Goal: Information Seeking & Learning: Learn about a topic

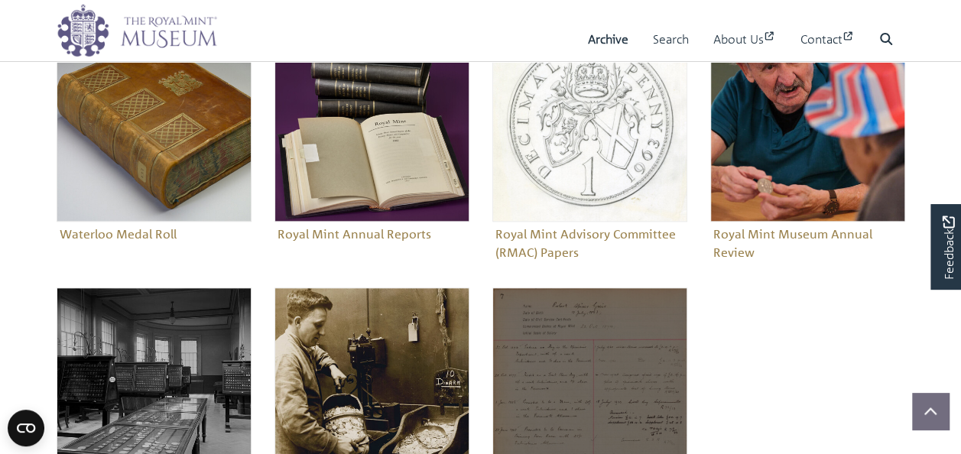
scroll to position [533, 0]
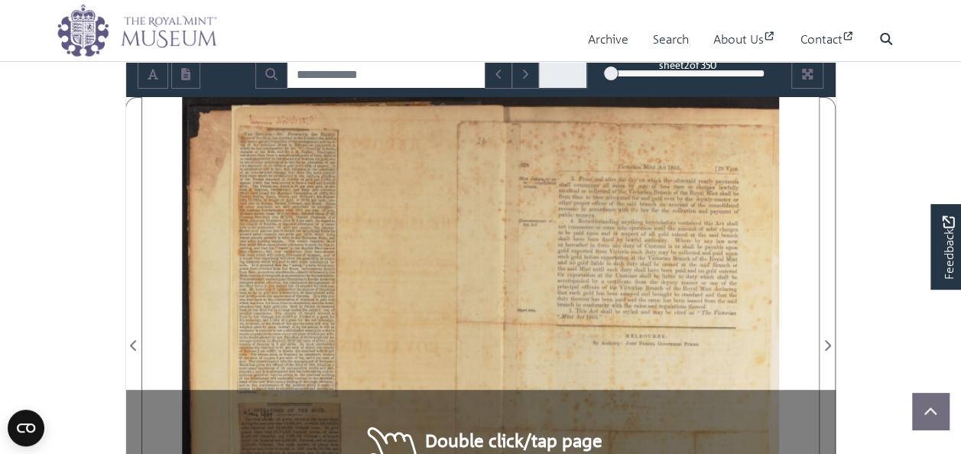
scroll to position [306, 0]
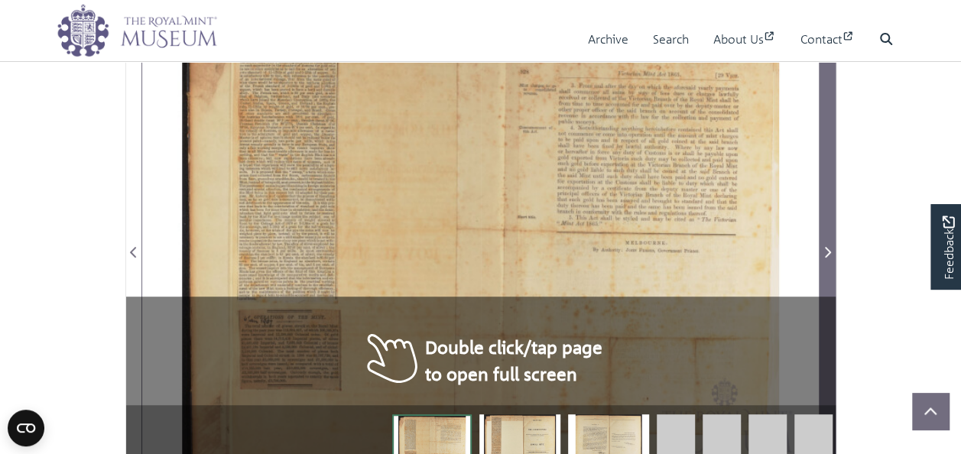
click at [823, 252] on icon "Next Page" at bounding box center [827, 252] width 8 height 12
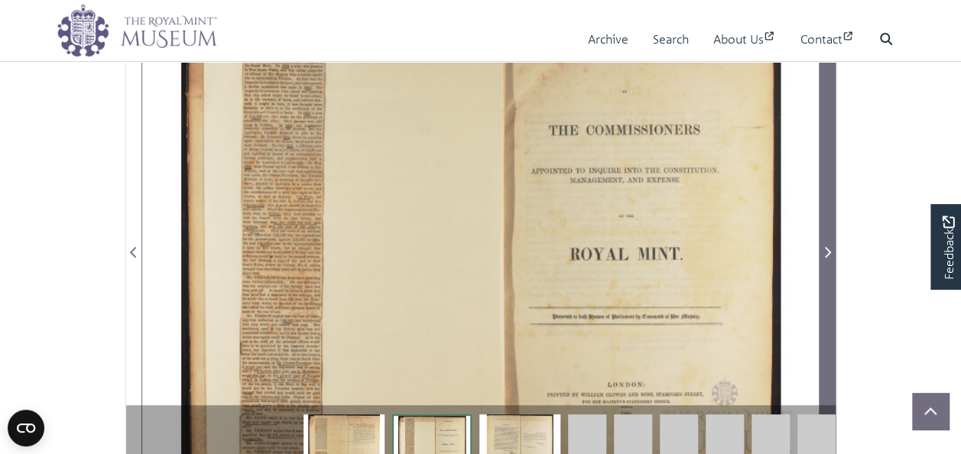
click at [823, 252] on icon "Next Page" at bounding box center [827, 252] width 8 height 12
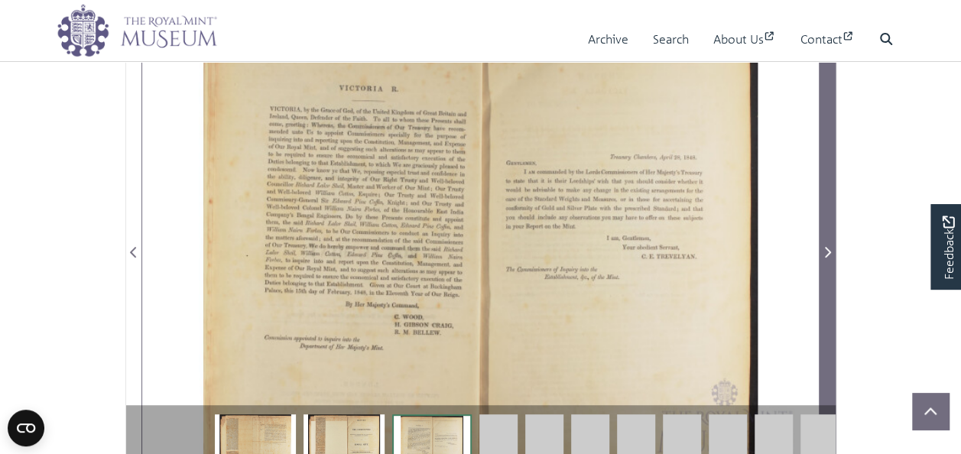
click at [823, 252] on icon "Next Page" at bounding box center [827, 252] width 8 height 12
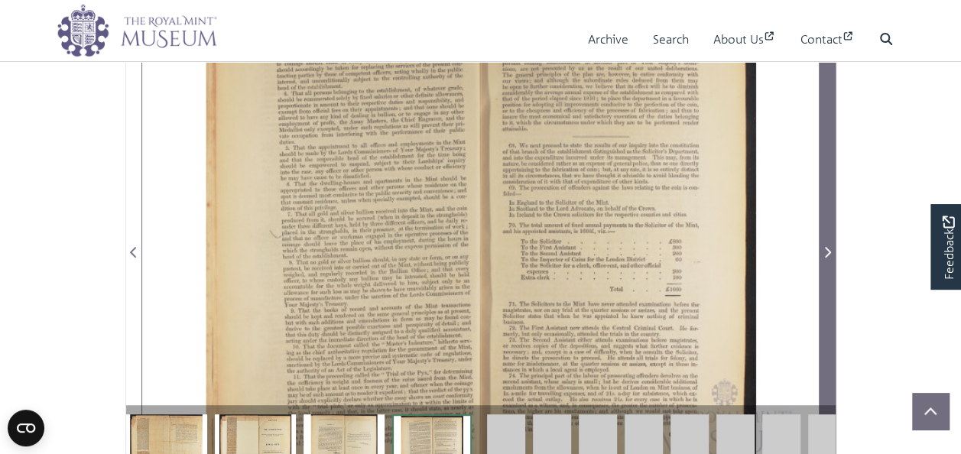
click at [823, 252] on icon "Next Page" at bounding box center [827, 252] width 8 height 12
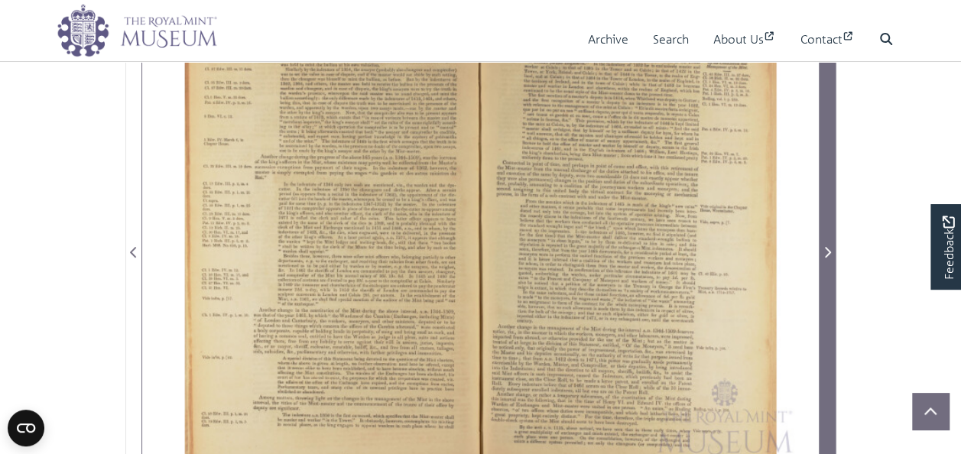
click at [823, 252] on icon "Next Page" at bounding box center [827, 252] width 8 height 12
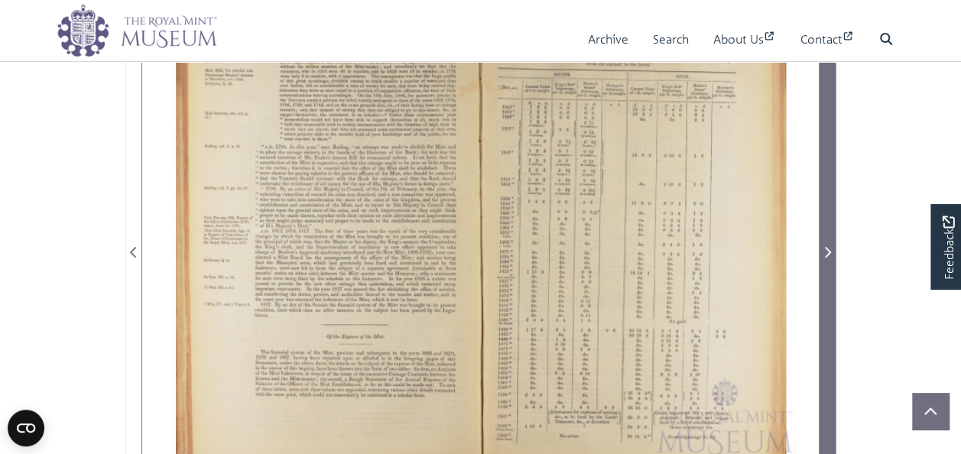
click at [823, 252] on icon "Next Page" at bounding box center [827, 252] width 8 height 12
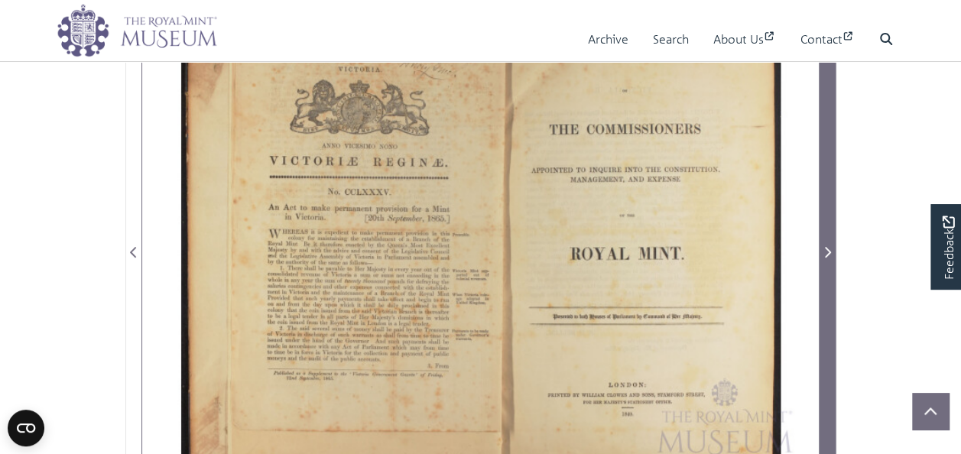
click at [823, 252] on icon "Next Page" at bounding box center [827, 252] width 8 height 12
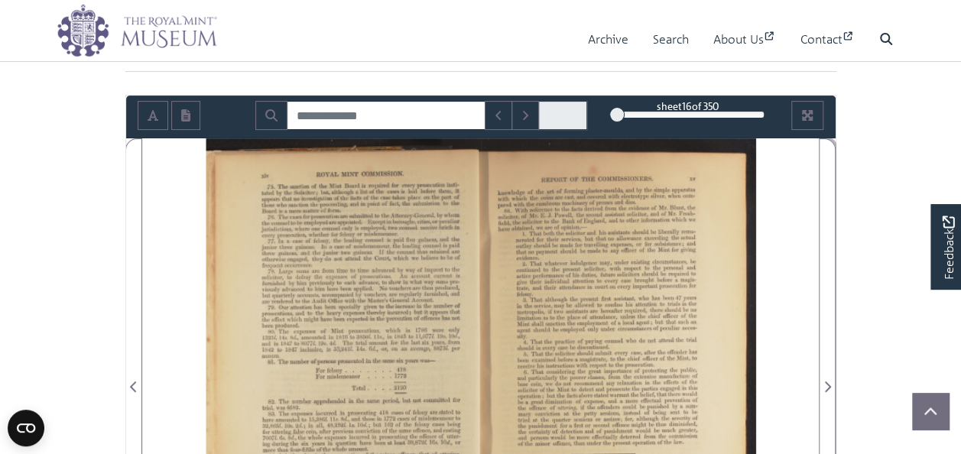
scroll to position [153, 0]
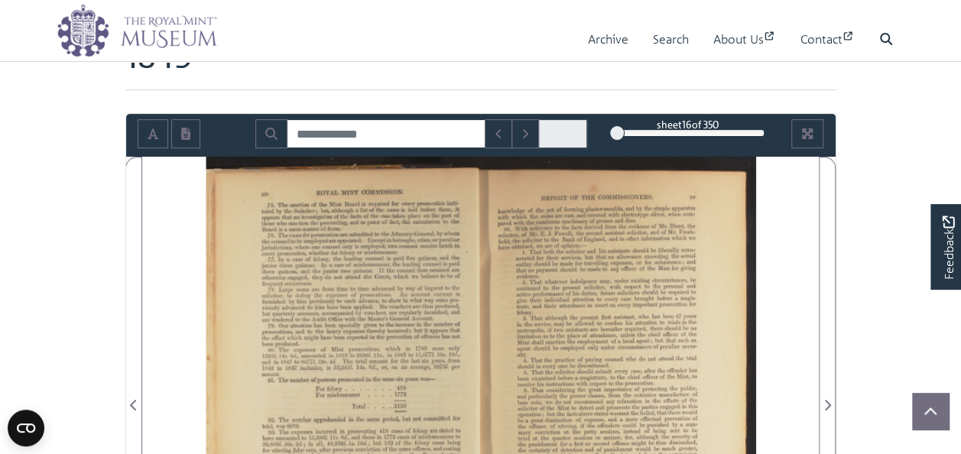
click at [262, 204] on div at bounding box center [311, 396] width 338 height 478
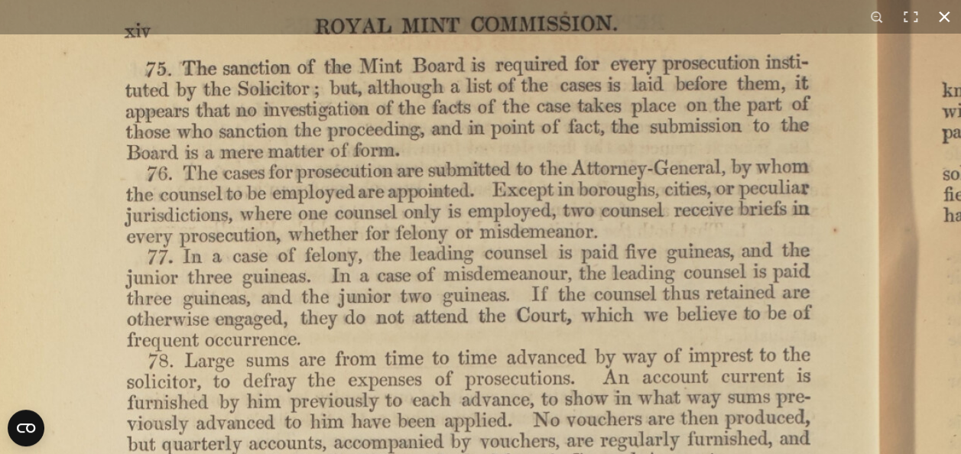
click at [937, 12] on button at bounding box center [944, 17] width 34 height 34
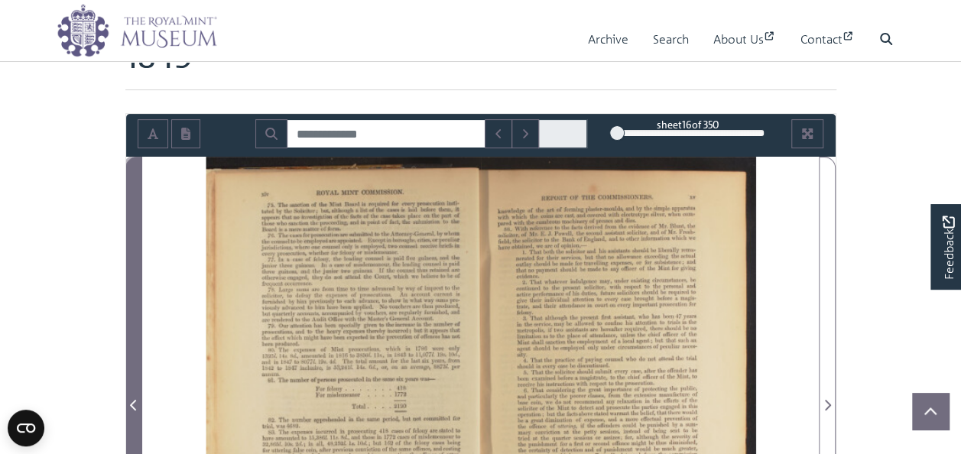
click at [135, 401] on icon "Previous Page" at bounding box center [134, 405] width 8 height 12
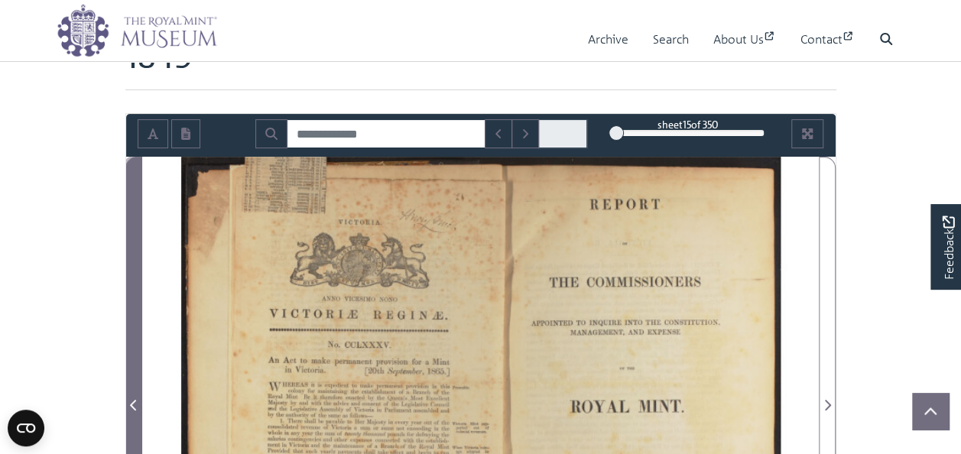
click at [135, 401] on icon "Previous Page" at bounding box center [134, 405] width 8 height 12
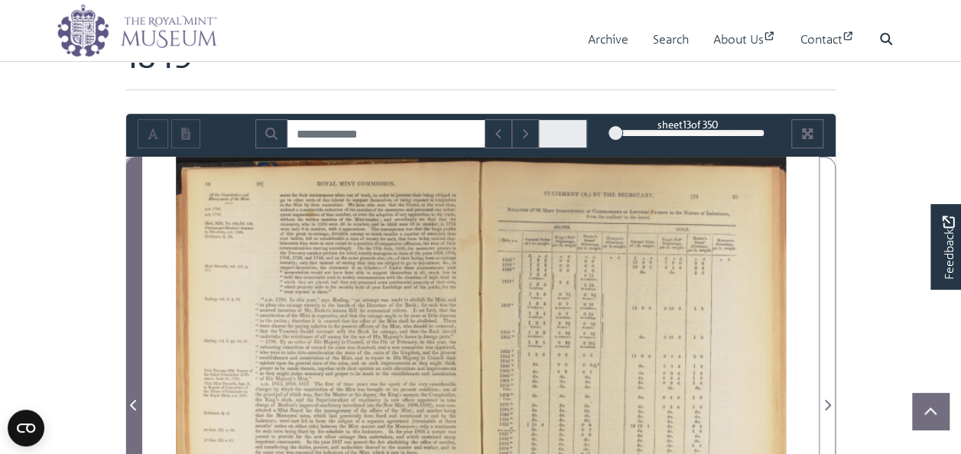
click at [135, 401] on icon "Previous Page" at bounding box center [134, 405] width 8 height 12
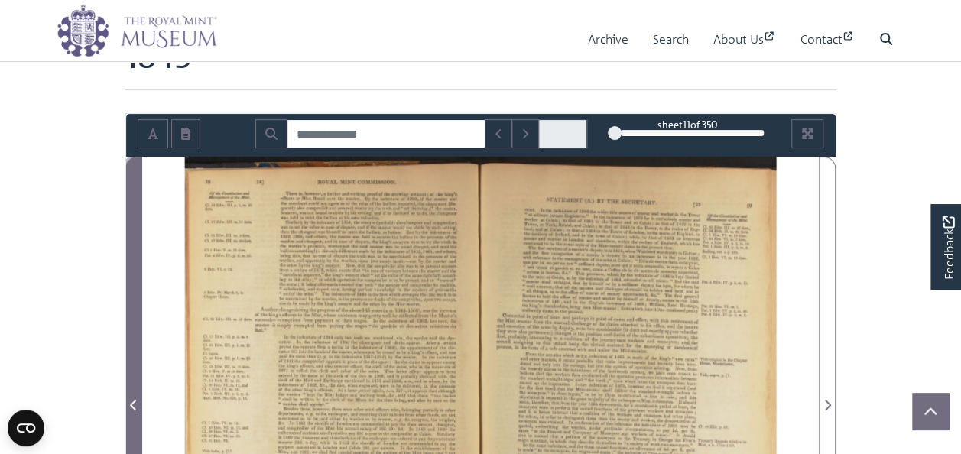
click at [135, 401] on icon "Previous Page" at bounding box center [134, 405] width 8 height 12
click at [130, 404] on icon "Previous Page" at bounding box center [133, 405] width 6 height 11
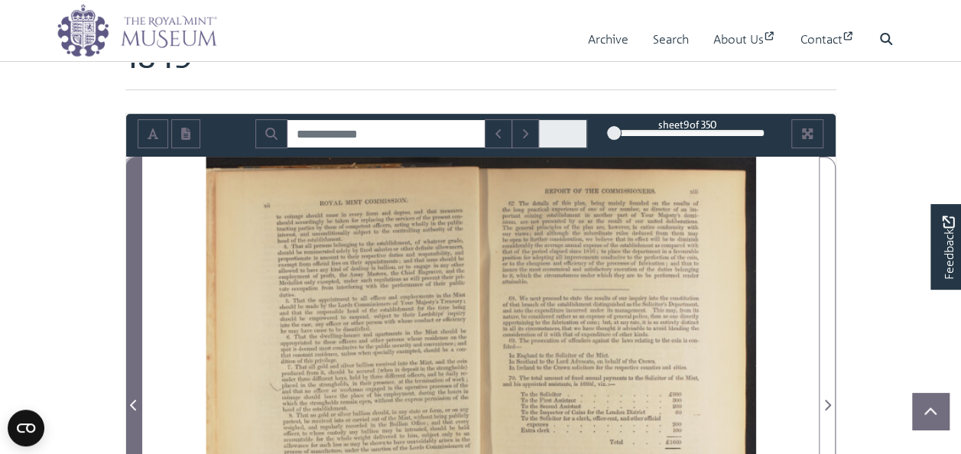
click at [130, 404] on icon "Previous Page" at bounding box center [133, 405] width 6 height 11
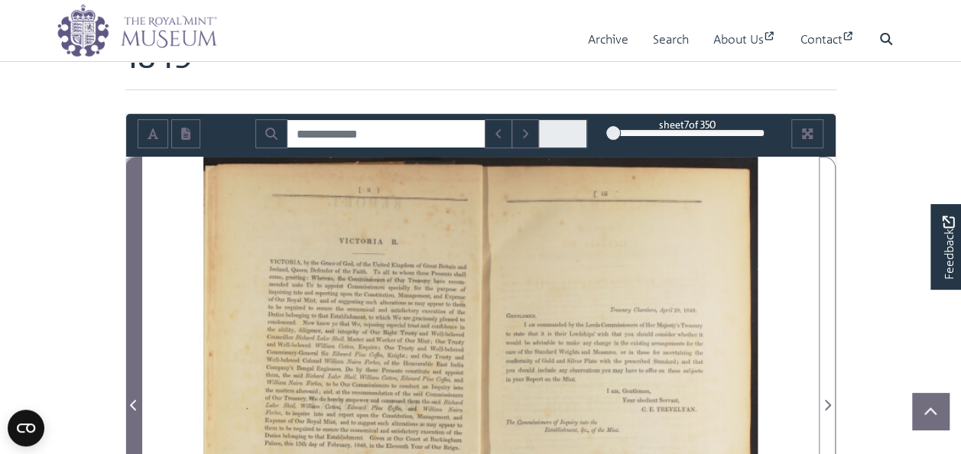
click at [130, 404] on icon "Previous Page" at bounding box center [133, 405] width 6 height 11
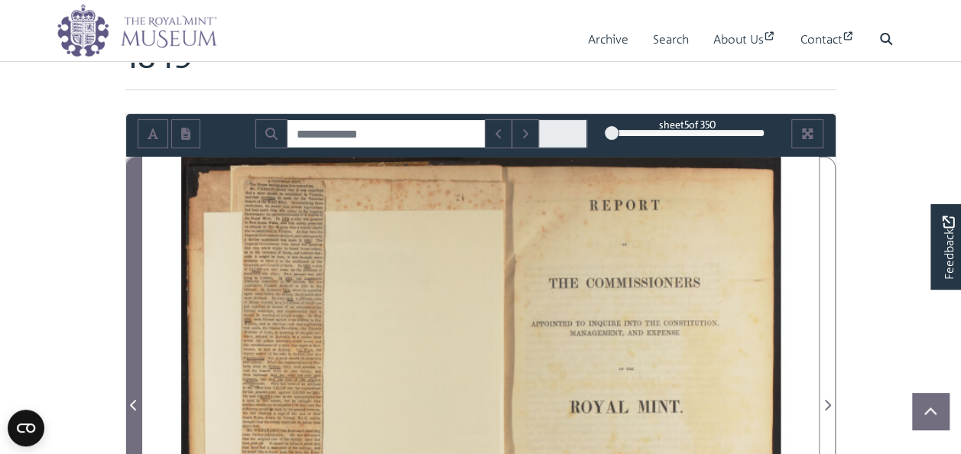
click at [130, 404] on icon "Previous Page" at bounding box center [133, 405] width 6 height 11
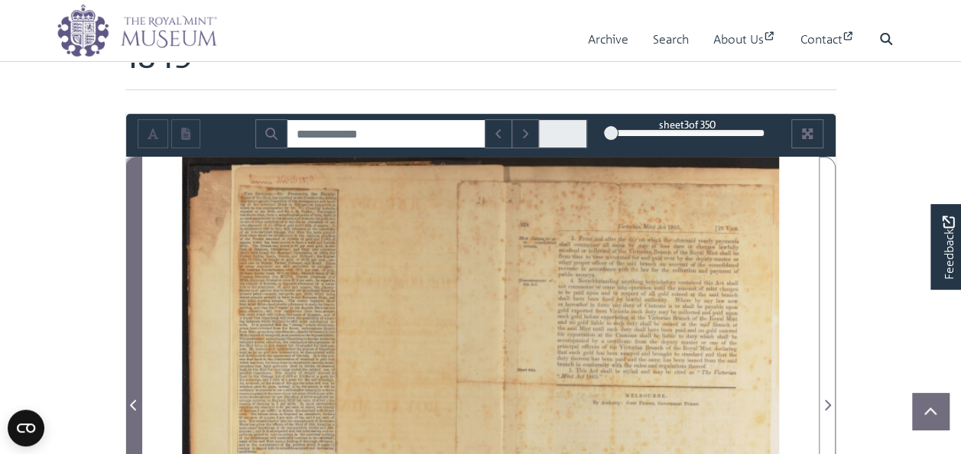
click at [130, 404] on icon "Previous Page" at bounding box center [133, 405] width 6 height 11
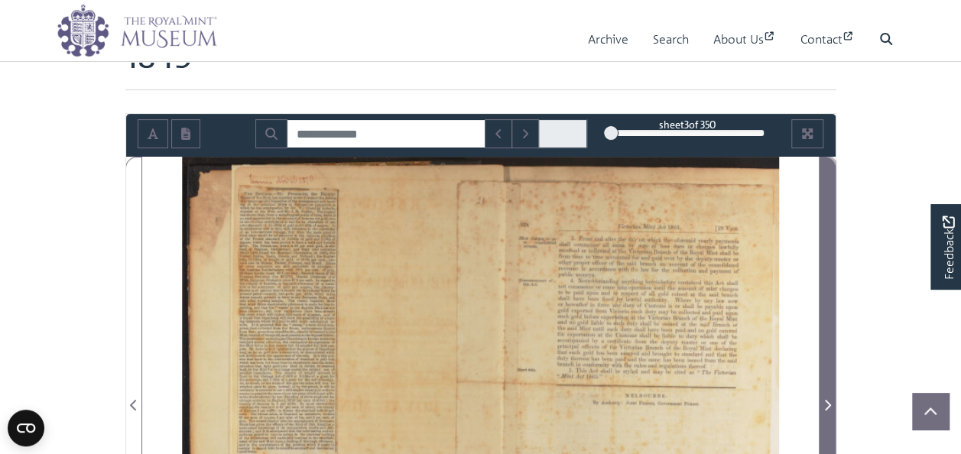
click at [833, 399] on span "Next Page" at bounding box center [826, 405] width 15 height 18
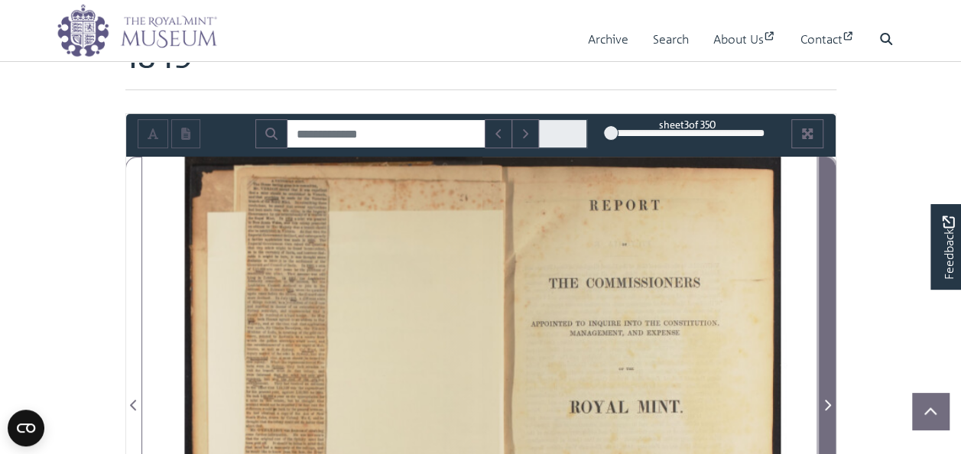
click at [833, 399] on span "Next Page" at bounding box center [826, 405] width 15 height 18
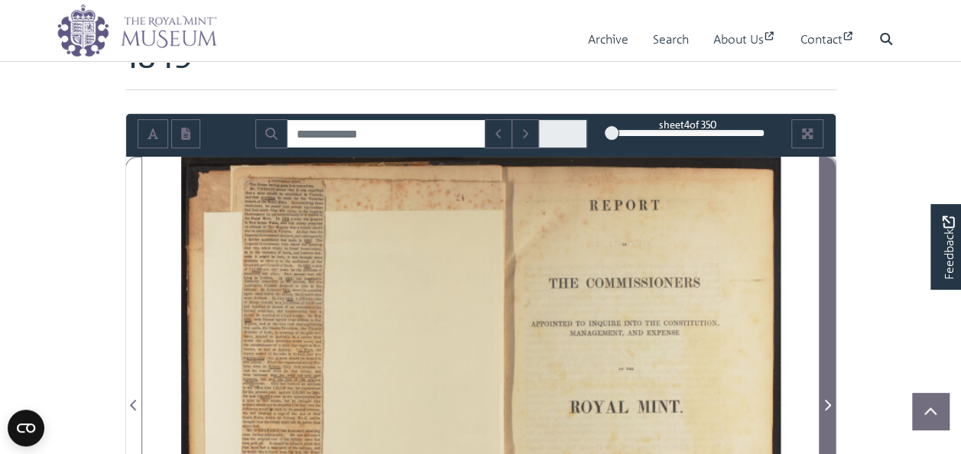
click at [828, 400] on icon "Next Page" at bounding box center [827, 405] width 8 height 12
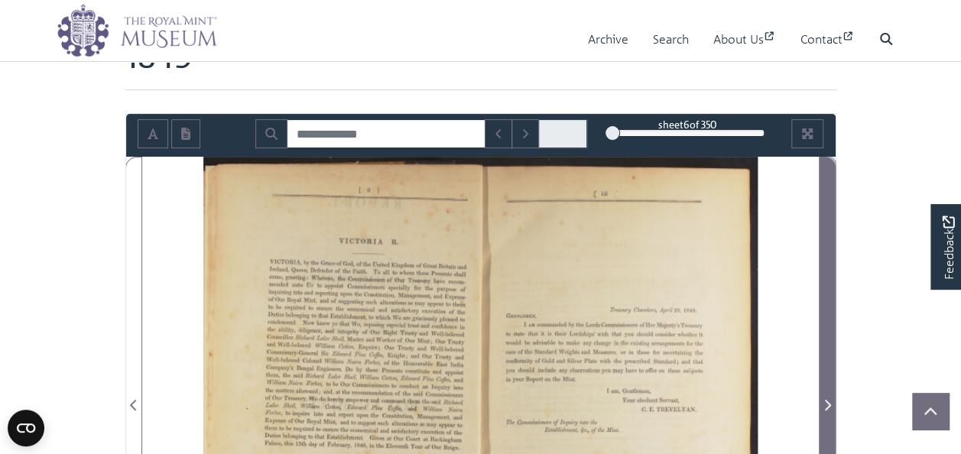
click at [828, 400] on icon "Next Page" at bounding box center [827, 405] width 8 height 12
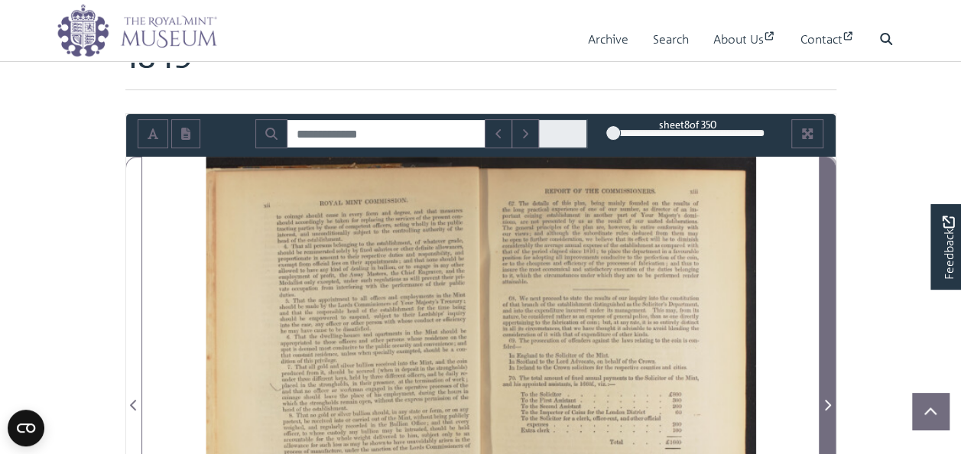
click at [828, 400] on icon "Next Page" at bounding box center [827, 405] width 8 height 12
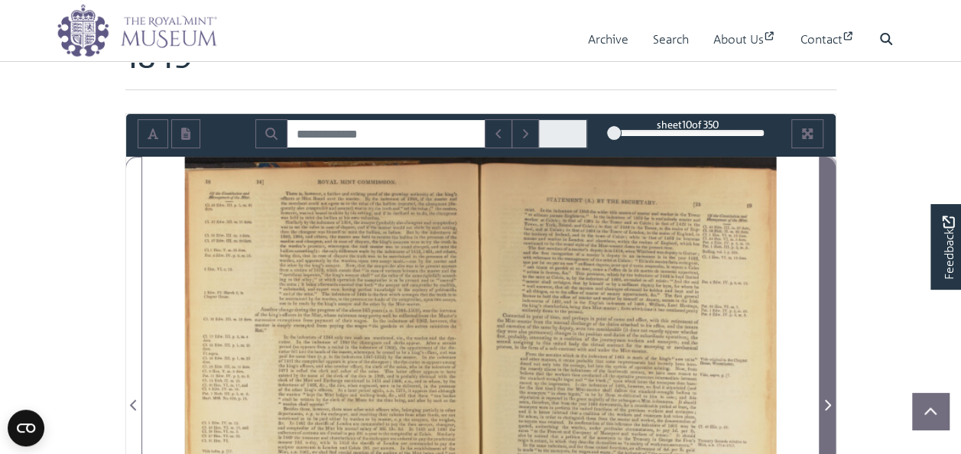
click at [828, 400] on icon "Next Page" at bounding box center [827, 405] width 8 height 12
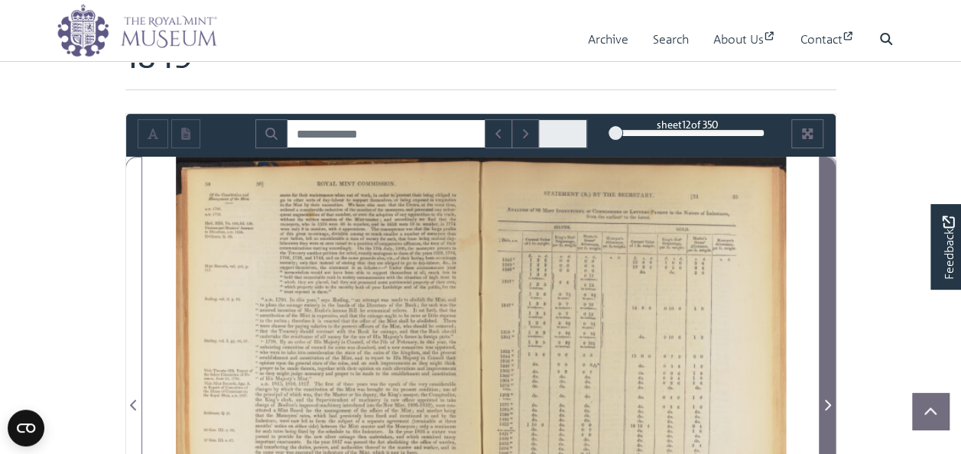
click at [828, 400] on icon "Next Page" at bounding box center [827, 405] width 8 height 12
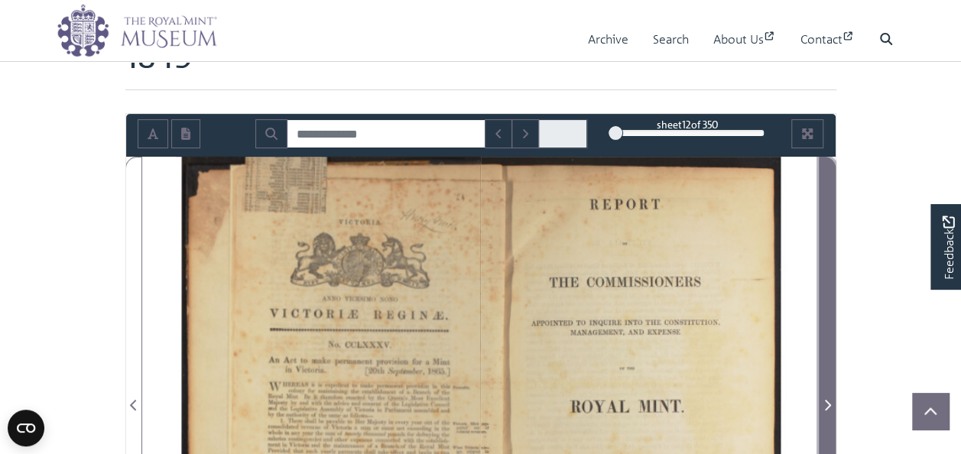
click at [828, 400] on icon "Next Page" at bounding box center [827, 405] width 8 height 12
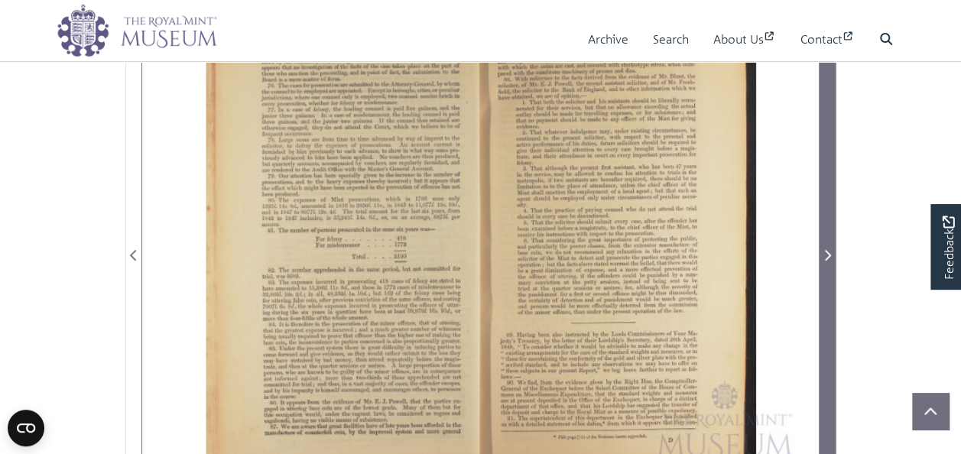
scroll to position [306, 0]
click at [826, 259] on span "Next Page" at bounding box center [826, 252] width 15 height 18
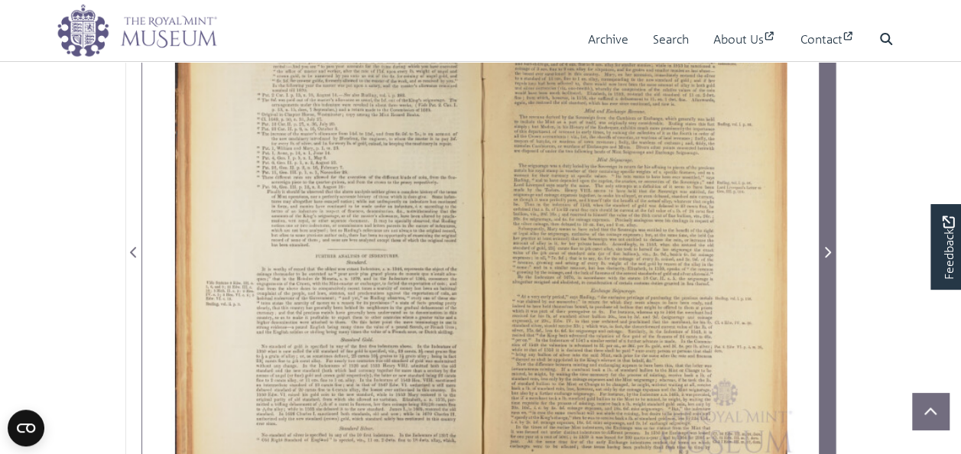
click at [826, 259] on span "Next Page" at bounding box center [826, 252] width 15 height 18
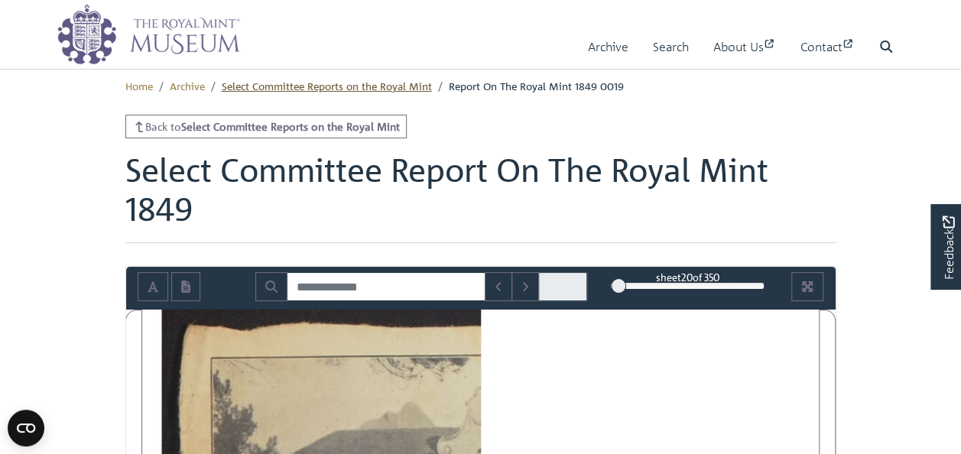
click at [342, 86] on link "Select Committee Reports on the Royal Mint" at bounding box center [327, 86] width 210 height 14
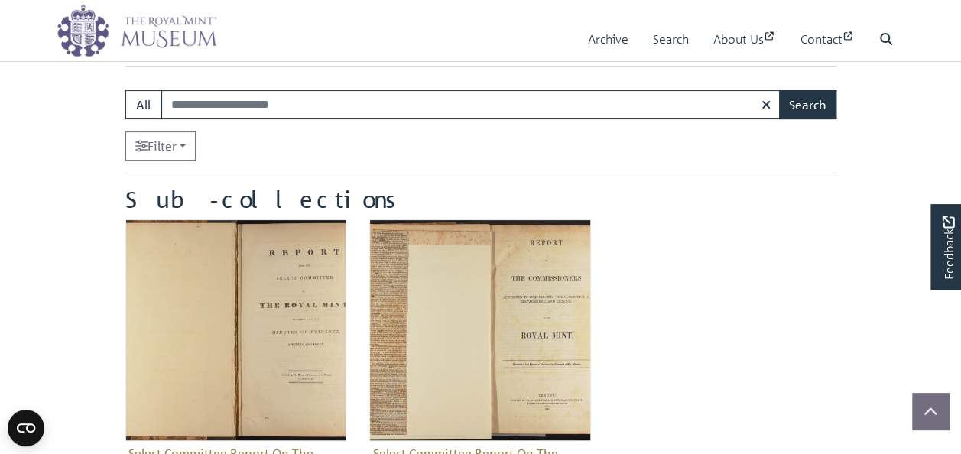
scroll to position [229, 0]
